Goal: Use online tool/utility: Utilize a website feature to perform a specific function

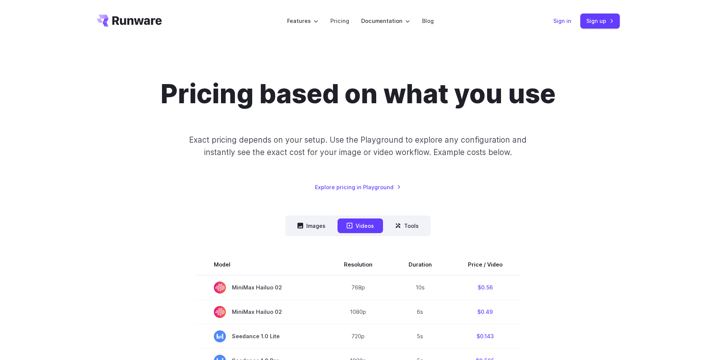
click at [568, 21] on link "Sign in" at bounding box center [562, 21] width 18 height 9
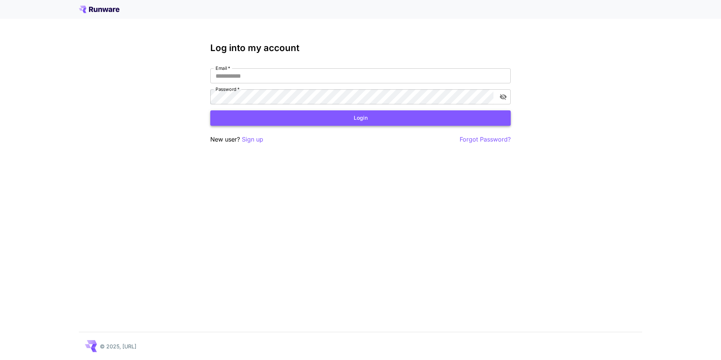
type input "**********"
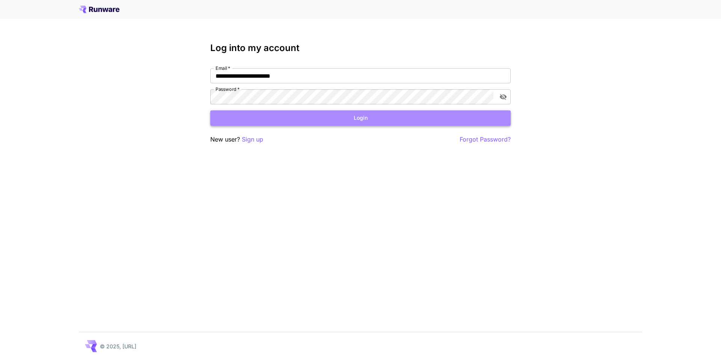
click at [326, 115] on button "Login" at bounding box center [360, 117] width 301 height 15
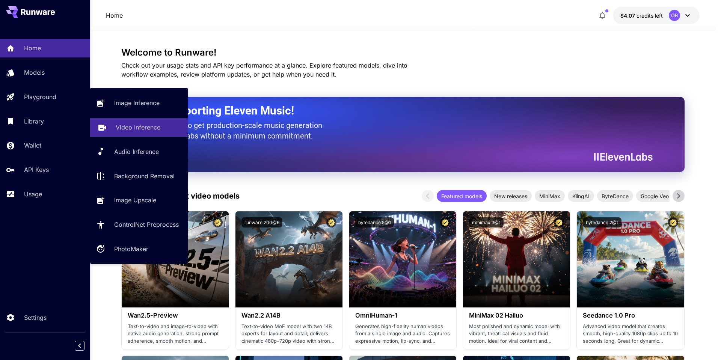
click at [151, 128] on p "Video Inference" at bounding box center [138, 127] width 45 height 9
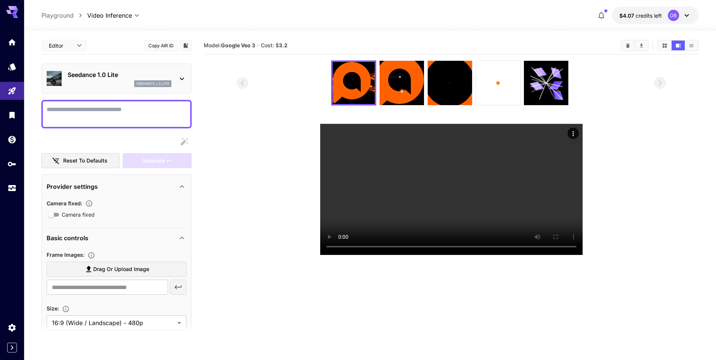
click at [86, 71] on p "Seedance 1.0 Lite" at bounding box center [120, 74] width 104 height 9
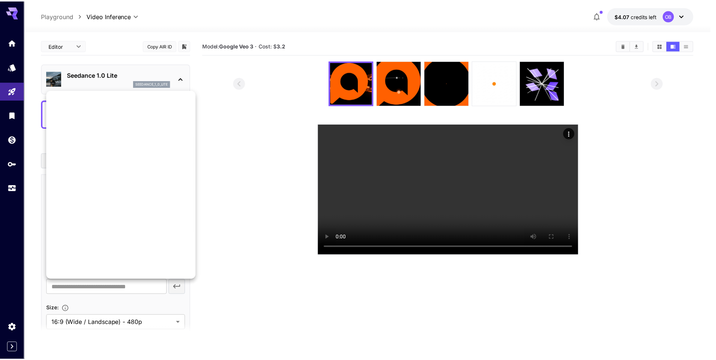
scroll to position [690, 0]
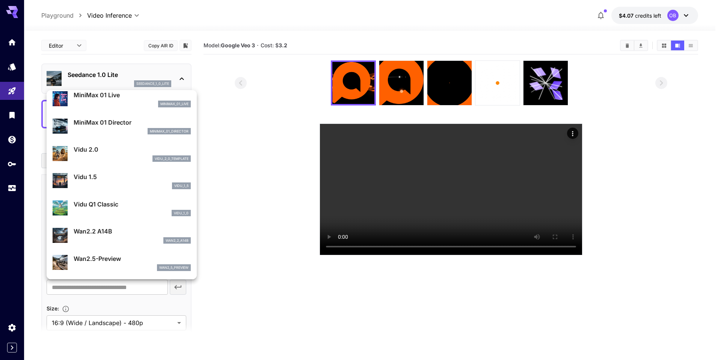
click at [5, 64] on div at bounding box center [360, 180] width 721 height 360
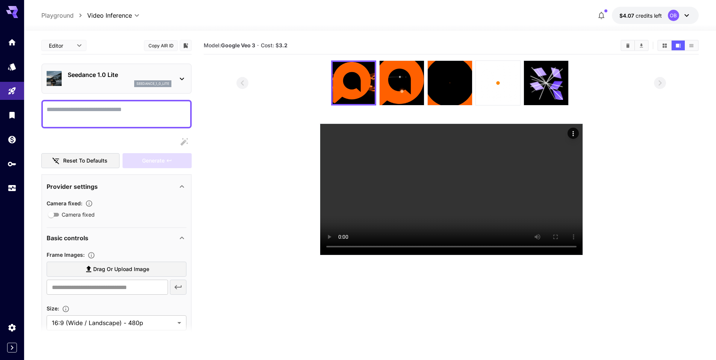
click at [9, 40] on div "Featured Search MiniMax 01 Live minimax_01_live MiniMax 01 Director minimax_01_…" at bounding box center [75, 112] width 150 height 225
click at [14, 42] on icon "Home" at bounding box center [13, 40] width 8 height 6
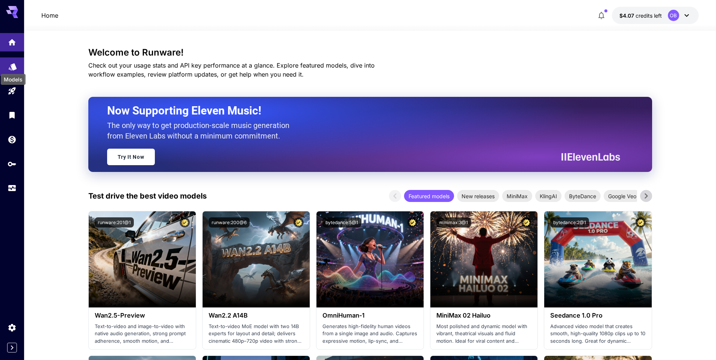
click at [11, 67] on icon "Models" at bounding box center [13, 66] width 8 height 7
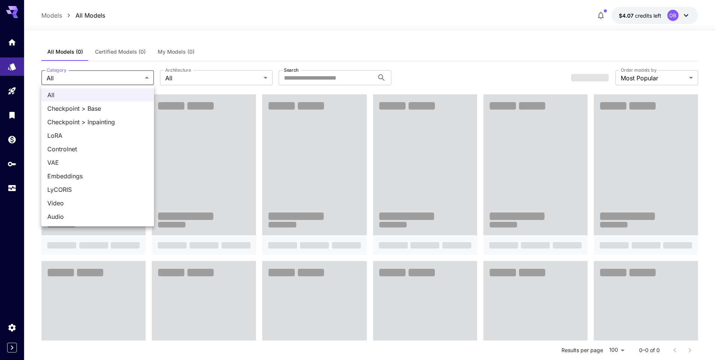
click at [276, 18] on div at bounding box center [360, 180] width 721 height 360
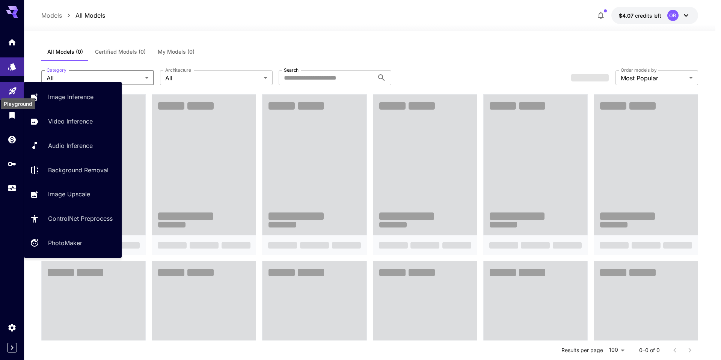
click at [16, 87] on icon "Playground" at bounding box center [12, 88] width 9 height 9
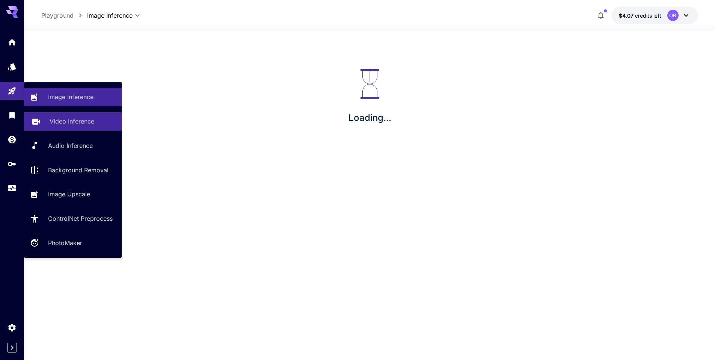
click at [73, 124] on p "Video Inference" at bounding box center [72, 121] width 45 height 9
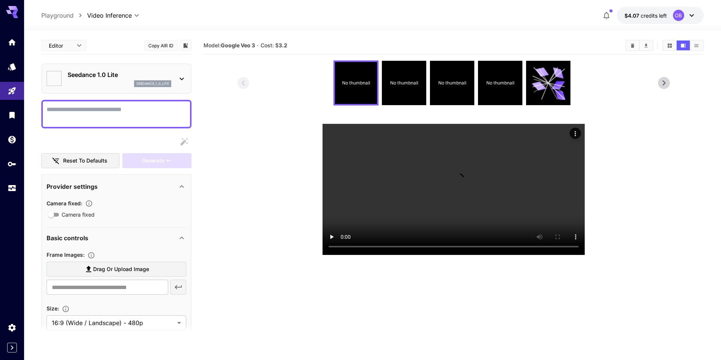
type input "**********"
